Goal: Information Seeking & Learning: Learn about a topic

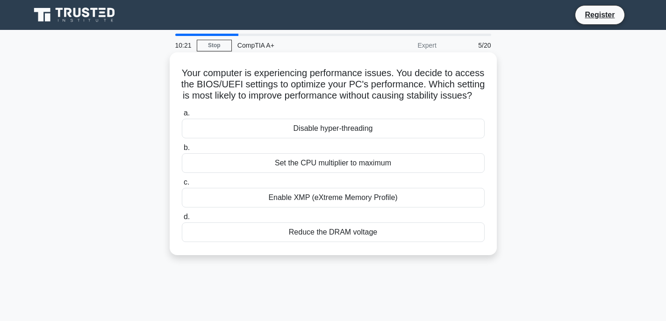
click at [335, 207] on div "Enable XMP (eXtreme Memory Profile)" at bounding box center [333, 198] width 303 height 20
click at [182, 185] on input "c. Enable XMP (eXtreme Memory Profile)" at bounding box center [182, 182] width 0 height 6
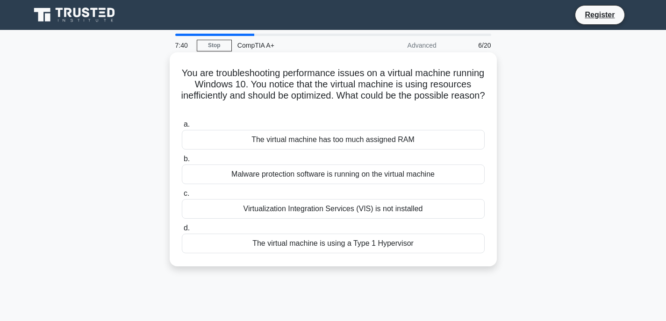
click at [335, 205] on div "Virtualization Integration Services (VIS) is not installed" at bounding box center [333, 209] width 303 height 20
click at [182, 197] on input "c. Virtualization Integration Services (VIS) is not installed" at bounding box center [182, 194] width 0 height 6
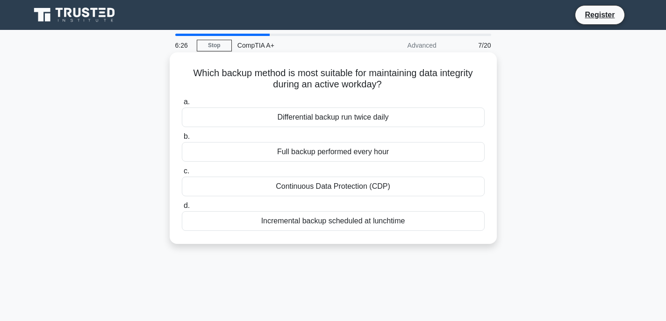
click at [338, 191] on div "Continuous Data Protection (CDP)" at bounding box center [333, 187] width 303 height 20
click at [182, 174] on input "c. Continuous Data Protection (CDP)" at bounding box center [182, 171] width 0 height 6
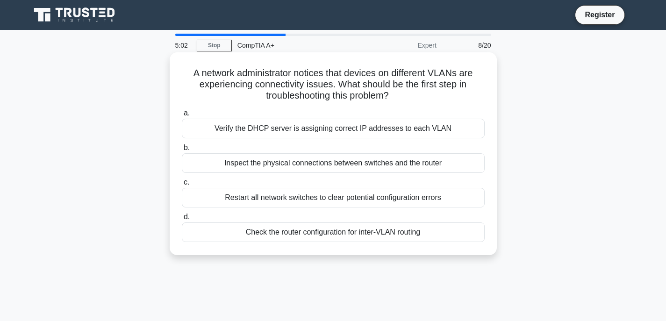
click at [371, 203] on div "Restart all network switches to clear potential configuration errors" at bounding box center [333, 198] width 303 height 20
click at [182, 185] on input "c. Restart all network switches to clear potential configuration errors" at bounding box center [182, 182] width 0 height 6
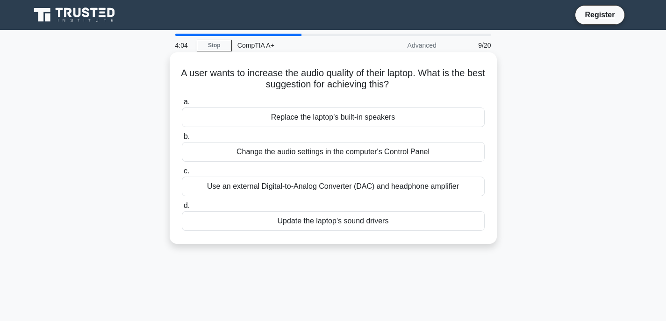
click at [344, 218] on div "Update the laptop's sound drivers" at bounding box center [333, 221] width 303 height 20
click at [182, 209] on input "d. Update the laptop's sound drivers" at bounding box center [182, 206] width 0 height 6
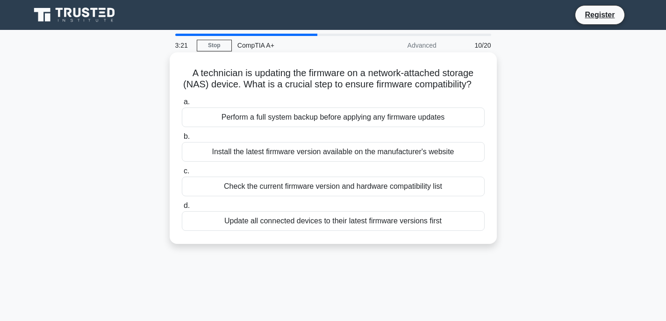
click at [319, 196] on div "Check the current firmware version and hardware compatibility list" at bounding box center [333, 187] width 303 height 20
click at [182, 174] on input "c. Check the current firmware version and hardware compatibility list" at bounding box center [182, 171] width 0 height 6
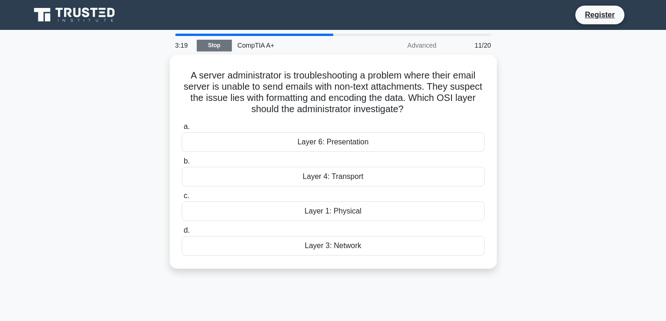
click at [216, 41] on link "Stop" at bounding box center [214, 46] width 35 height 12
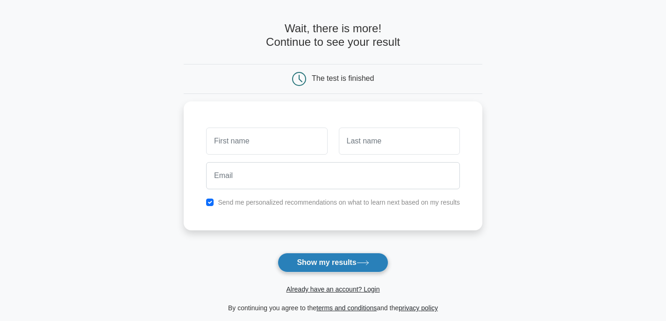
scroll to position [47, 0]
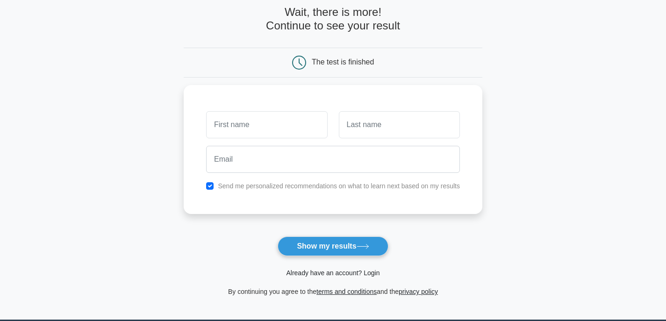
click at [320, 276] on link "Already have an account? Login" at bounding box center [332, 272] width 93 height 7
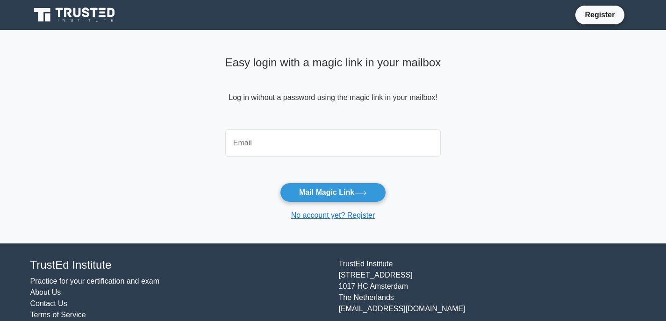
click at [272, 145] on input "email" at bounding box center [333, 142] width 216 height 27
type input "[EMAIL_ADDRESS][DOMAIN_NAME]"
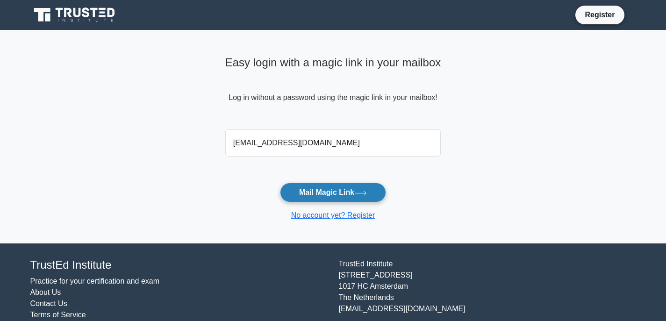
click at [313, 193] on button "Mail Magic Link" at bounding box center [333, 193] width 106 height 20
